Goal: Task Accomplishment & Management: Complete application form

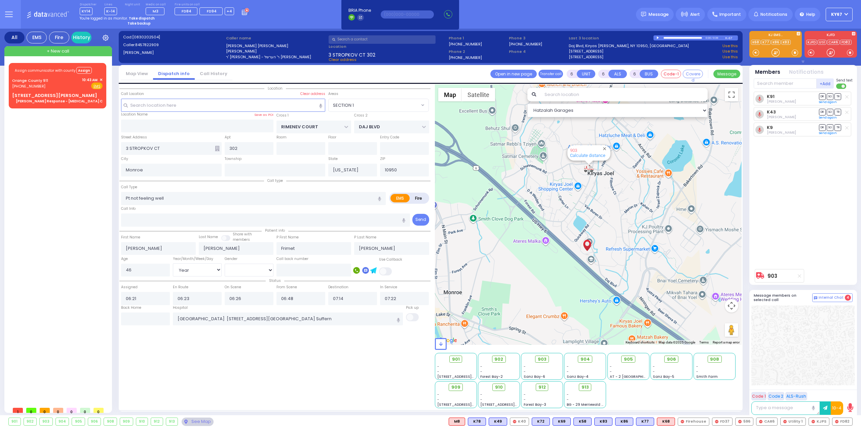
select select "SECTION 1"
select select "Year"
select select "[DEMOGRAPHIC_DATA]"
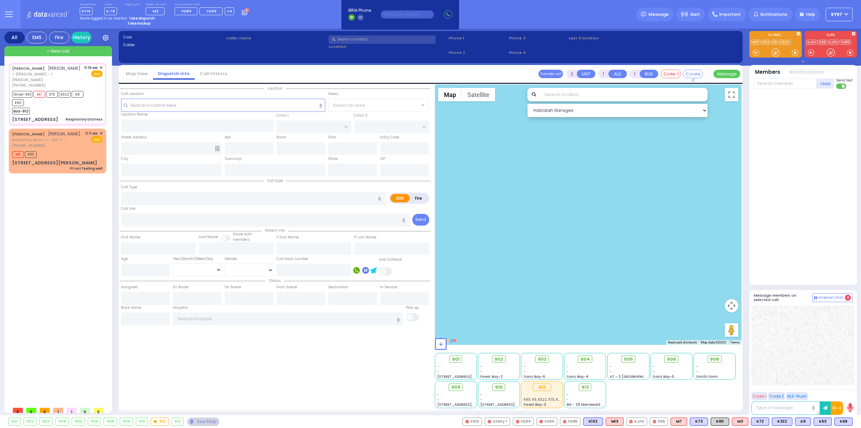
type input "6"
select select
type input "Respiratory Distress"
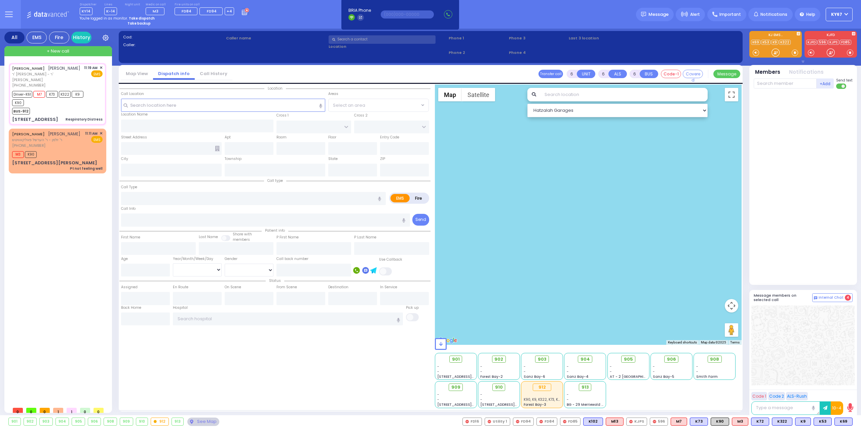
radio input "true"
type input "YEKUSIEL SHAMSHON"
type input "SCHWARTZ"
type input "Unknown"
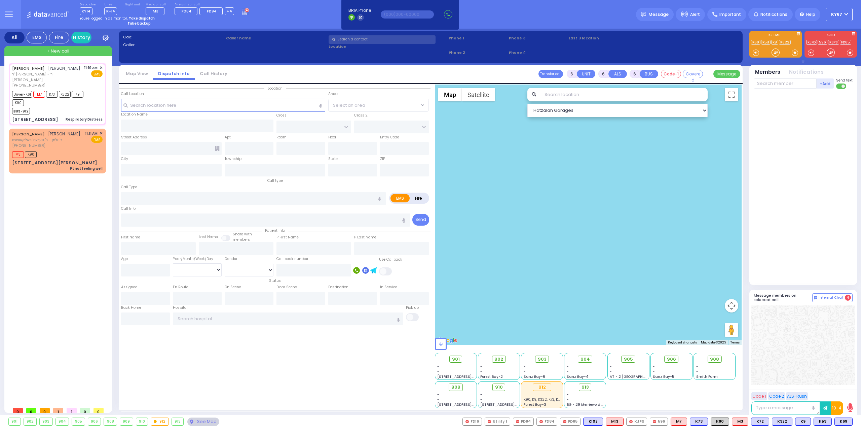
type input "10"
select select "Year"
select select "[DEMOGRAPHIC_DATA]"
type input "11:19"
type input "11:20"
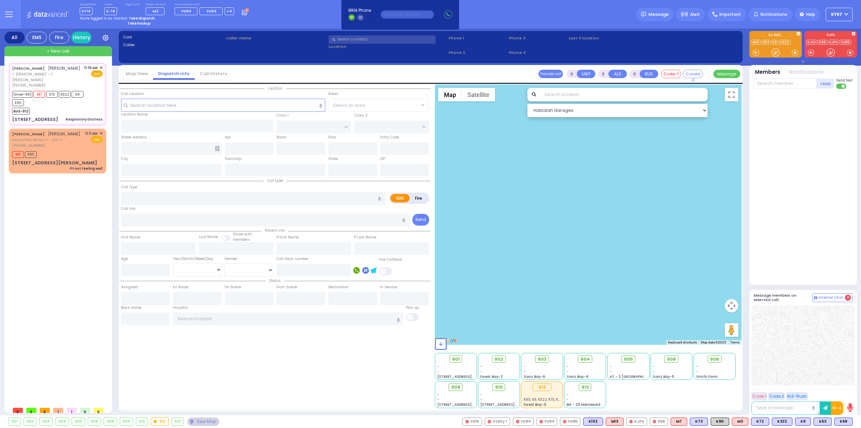
type input "11:22"
type input "S.M. ROSMER RD"
type input "BEER SHAVA ST"
type input "4 BEER SHAVA ST"
type input "305"
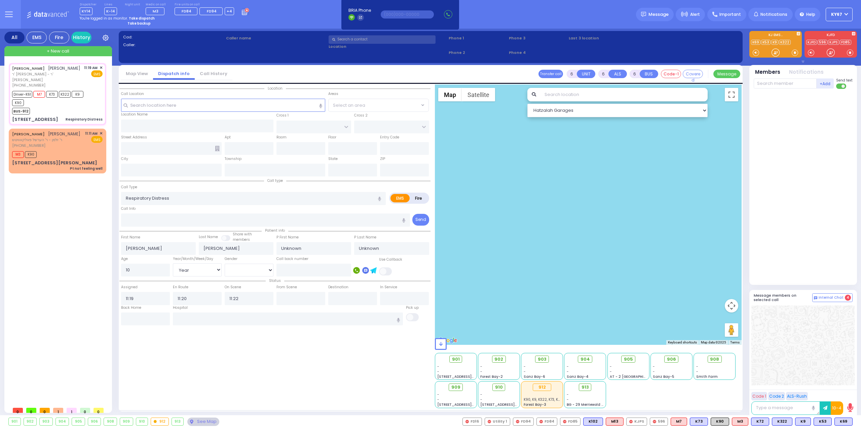
type input "Kiryas Joel"
type input "[US_STATE]"
type input "10950"
select select "Hatzalah Garages"
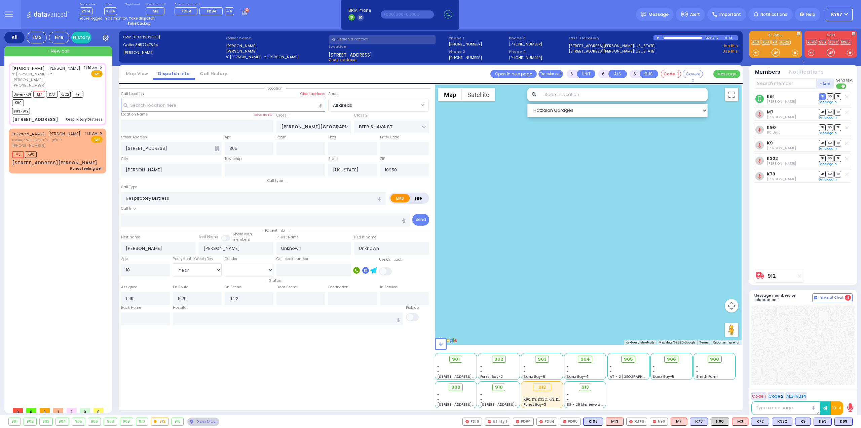
select select
radio input "true"
type input "Shimon"
type input "Weingarten"
select select "Year"
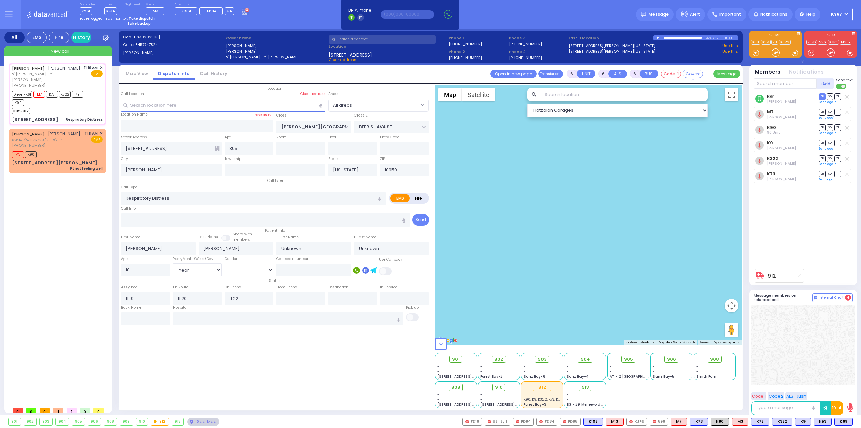
select select "[DEMOGRAPHIC_DATA]"
radio input "true"
select select "Year"
select select "[DEMOGRAPHIC_DATA]"
select select "All areas"
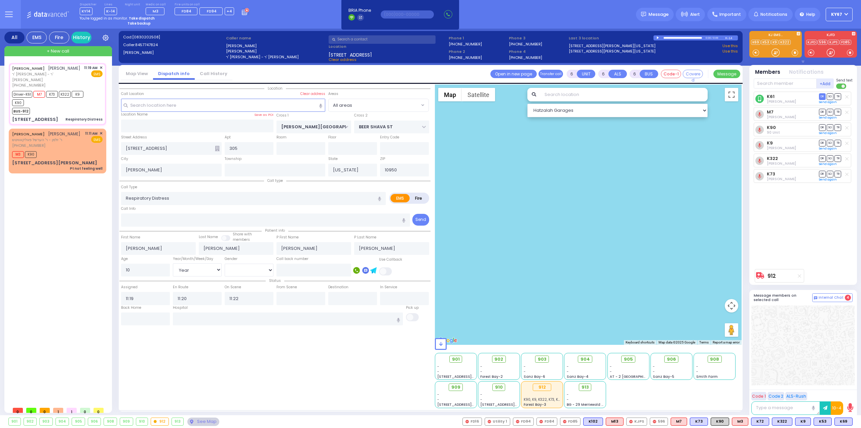
select select "Hatzalah Garages"
select select
radio input "true"
select select "Year"
select select "[DEMOGRAPHIC_DATA]"
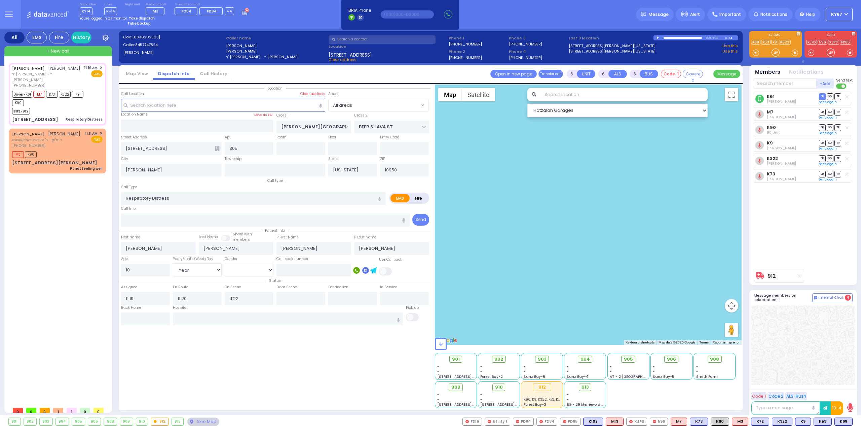
select select "Hatzalah Garages"
select select
radio input "true"
select select "Year"
select select "[DEMOGRAPHIC_DATA]"
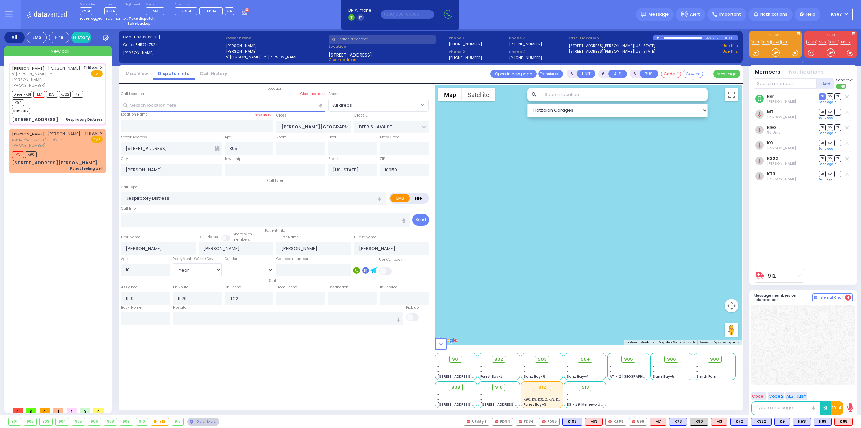
select select "Hatzalah Garages"
select select
radio input "true"
select select "Year"
select select "[DEMOGRAPHIC_DATA]"
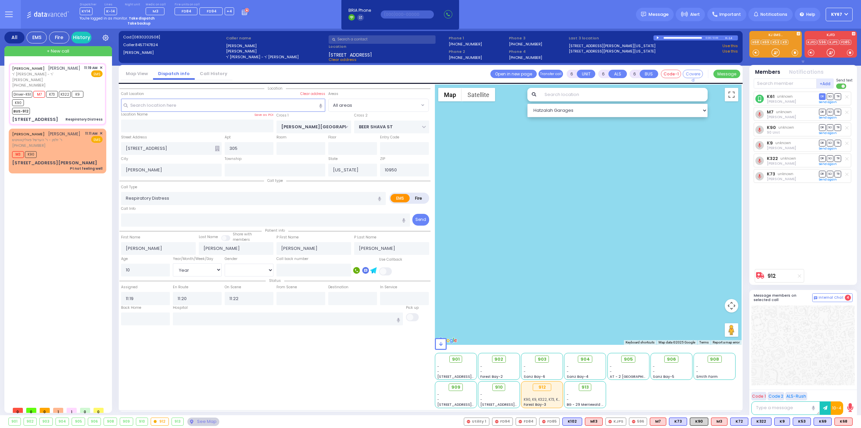
radio input "true"
select select "Year"
select select "[DEMOGRAPHIC_DATA]"
radio input "true"
select select "Year"
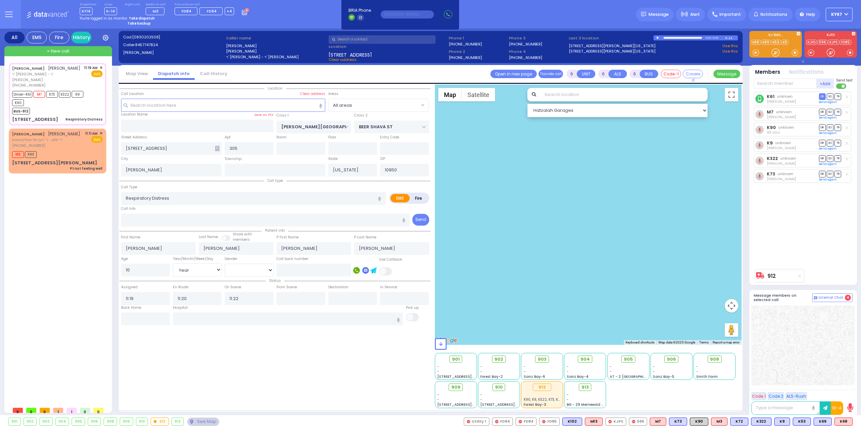
select select "[DEMOGRAPHIC_DATA]"
type input "11:30"
radio input "true"
select select "Year"
select select "[DEMOGRAPHIC_DATA]"
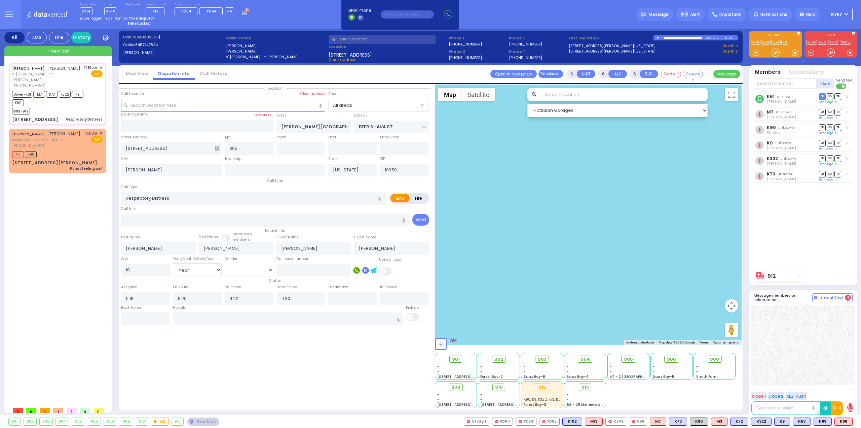
radio input "true"
select select "Year"
select select "[DEMOGRAPHIC_DATA]"
select select "All areas"
select select "Hatzalah Garages"
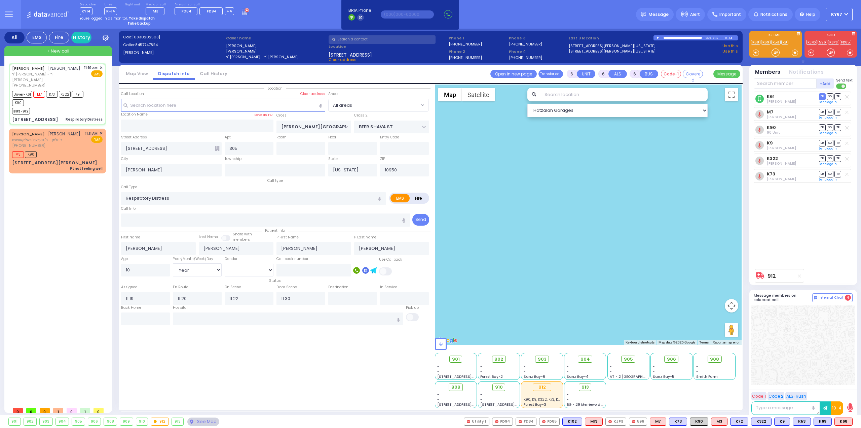
select select
radio input "true"
select select "Year"
select select "[DEMOGRAPHIC_DATA]"
select select "Hatzalah Garages"
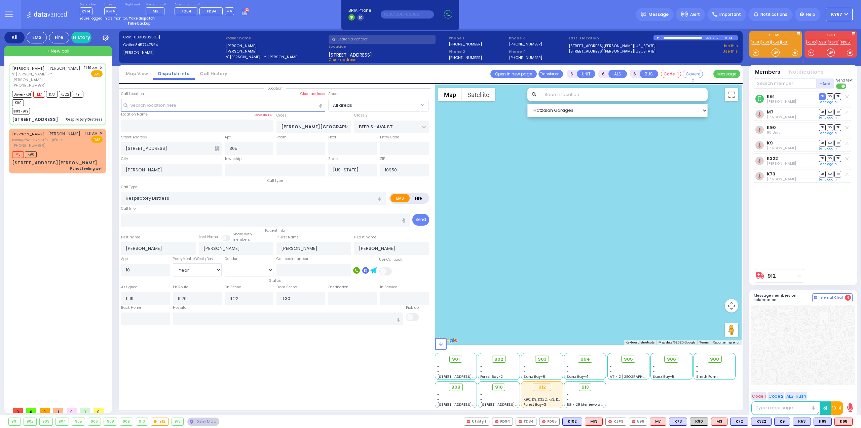
select select
radio input "true"
select select "Year"
select select "[DEMOGRAPHIC_DATA]"
select select "Hatzalah Garages"
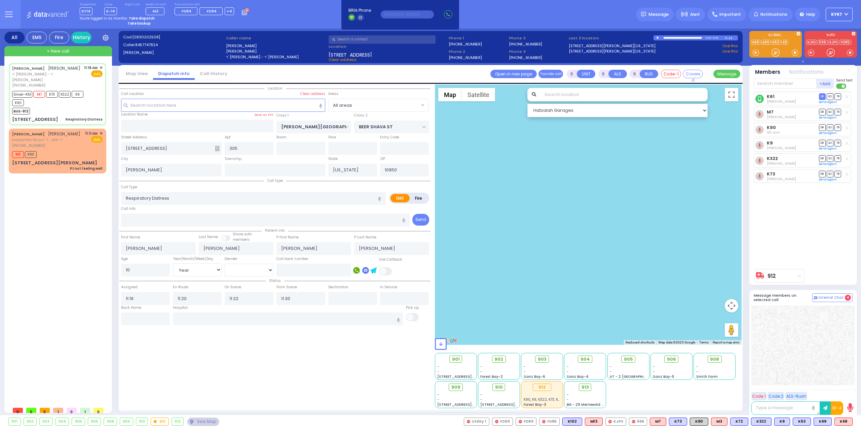
select select
radio input "true"
select select "Month"
select select "[DEMOGRAPHIC_DATA]"
